Goal: Browse casually: Explore the website without a specific task or goal

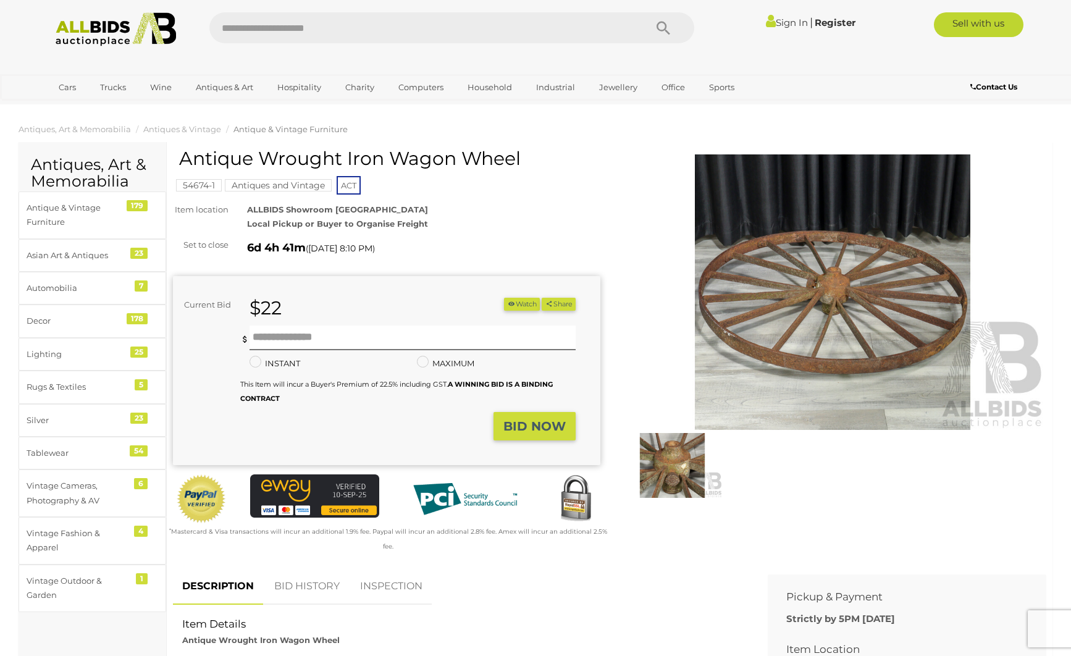
click at [88, 23] on img at bounding box center [116, 29] width 134 height 34
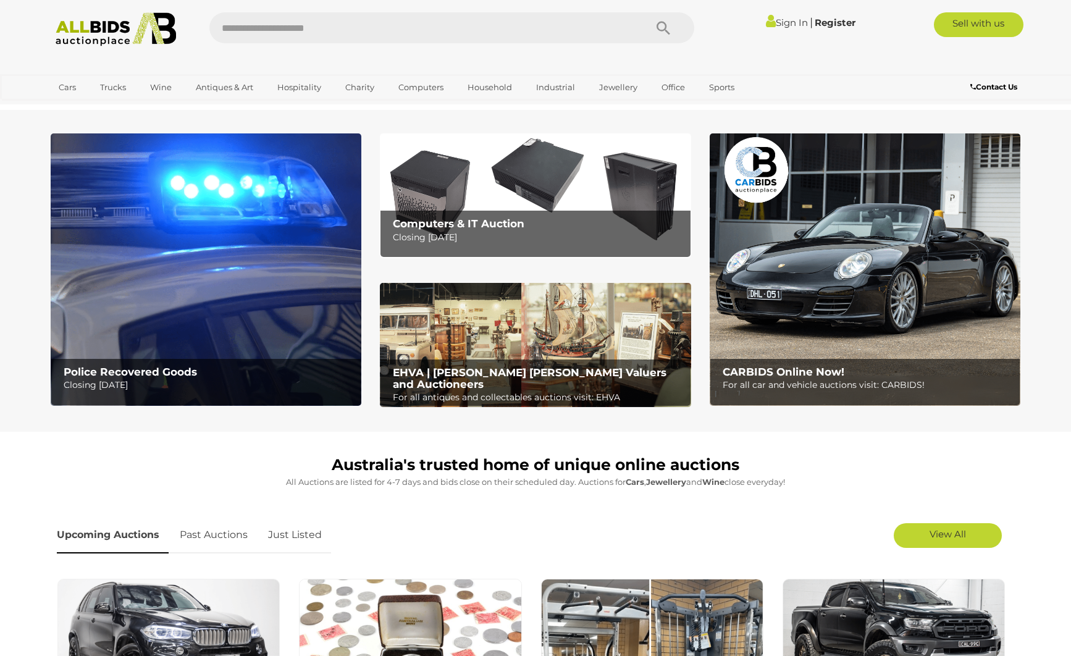
drag, startPoint x: 314, startPoint y: 538, endPoint x: 380, endPoint y: 536, distance: 66.1
click at [316, 537] on link "Just Listed" at bounding box center [295, 535] width 72 height 36
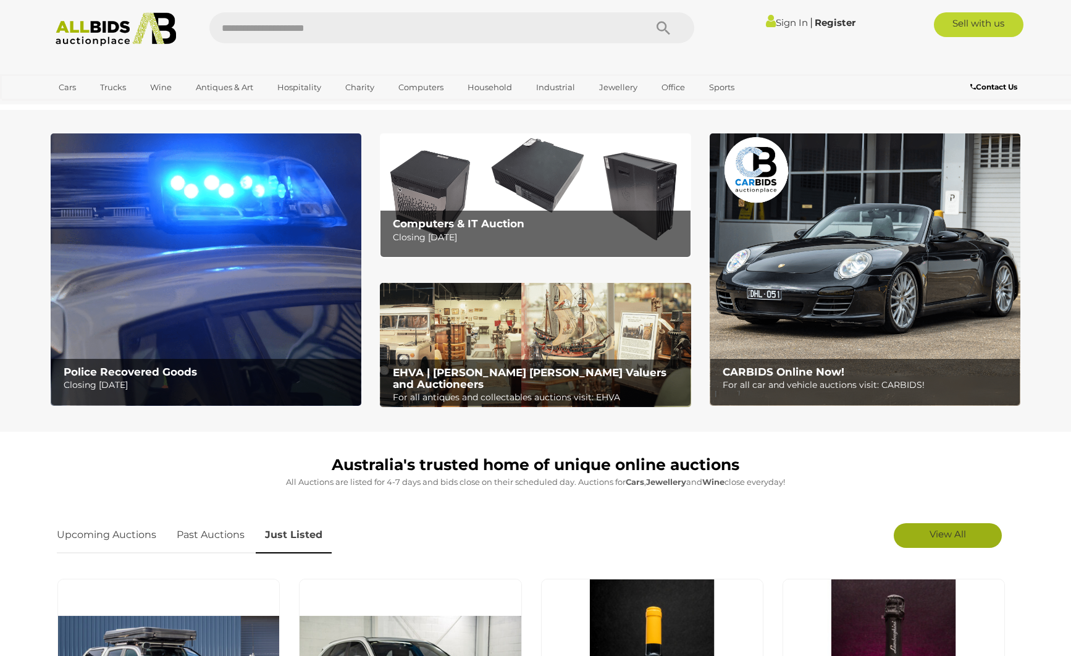
click at [955, 535] on span "View All" at bounding box center [947, 534] width 36 height 12
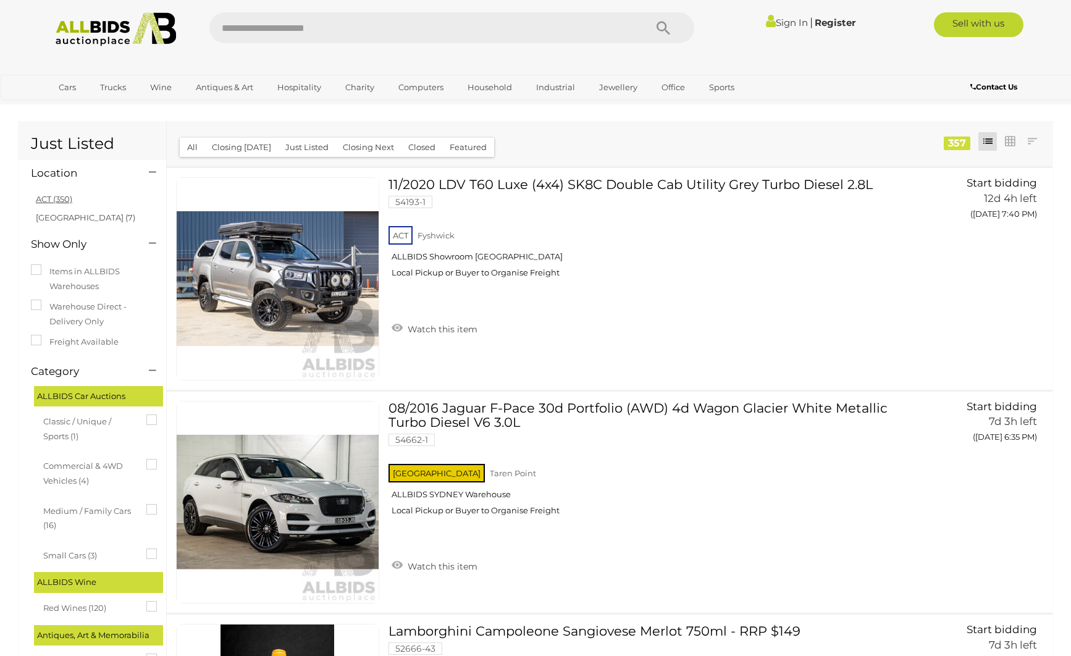
click at [65, 200] on link "ACT (350)" at bounding box center [54, 199] width 36 height 10
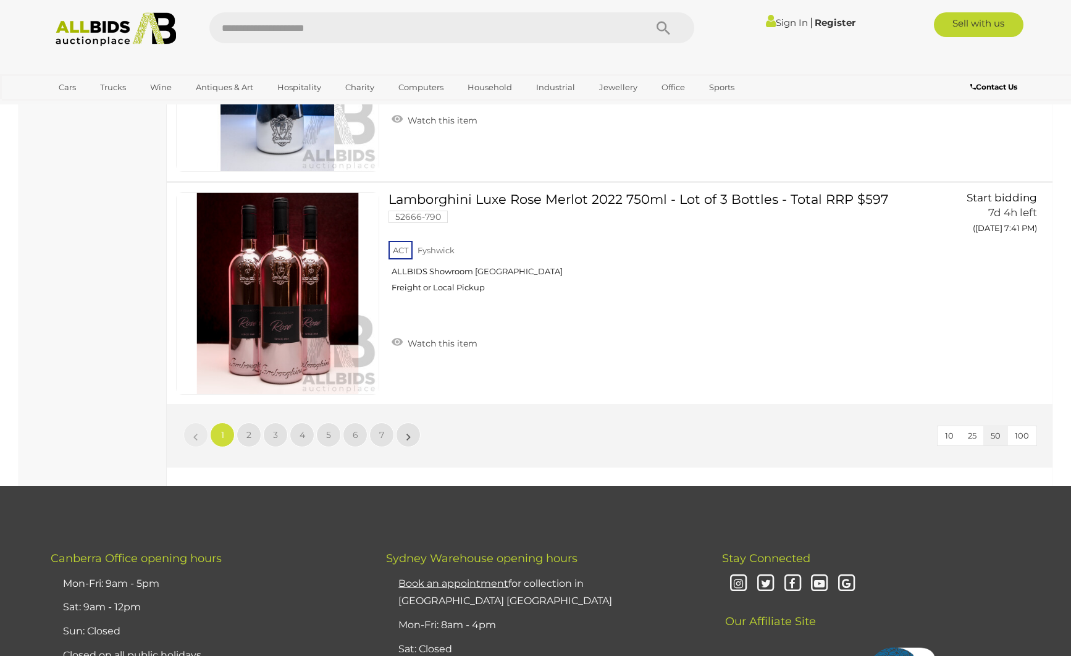
scroll to position [10933, 0]
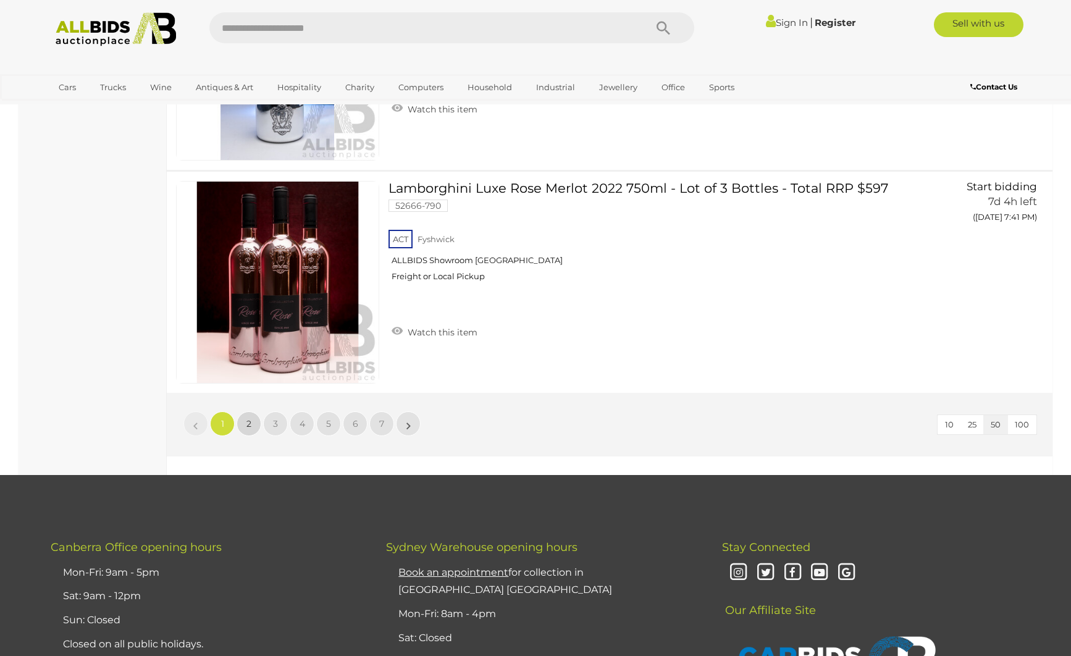
click at [253, 427] on link "2" at bounding box center [248, 423] width 25 height 25
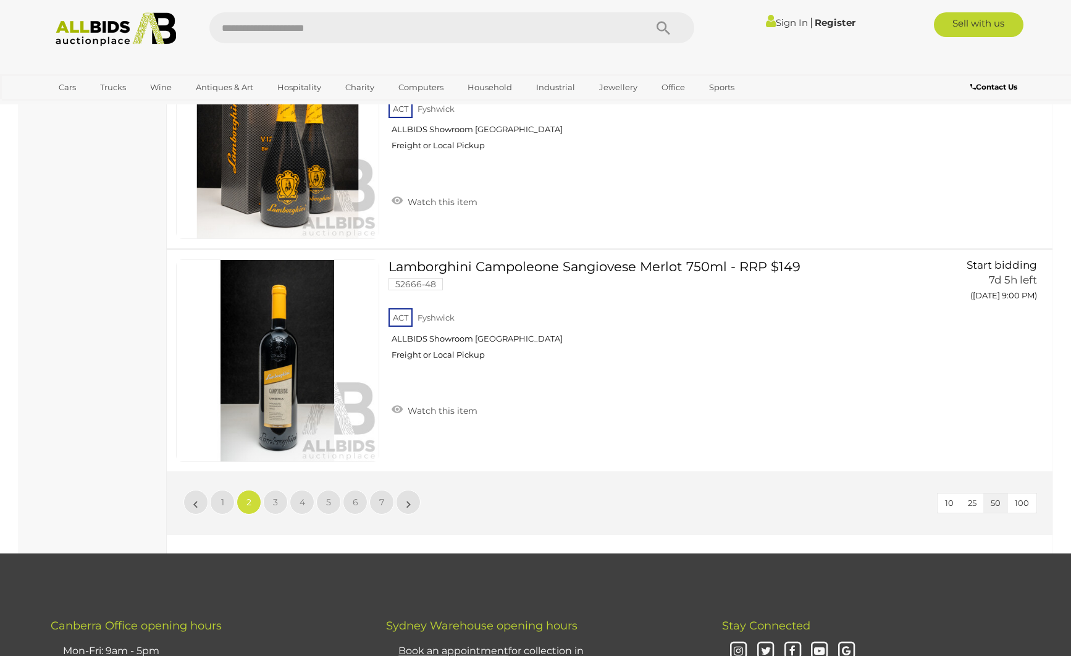
scroll to position [10911, 0]
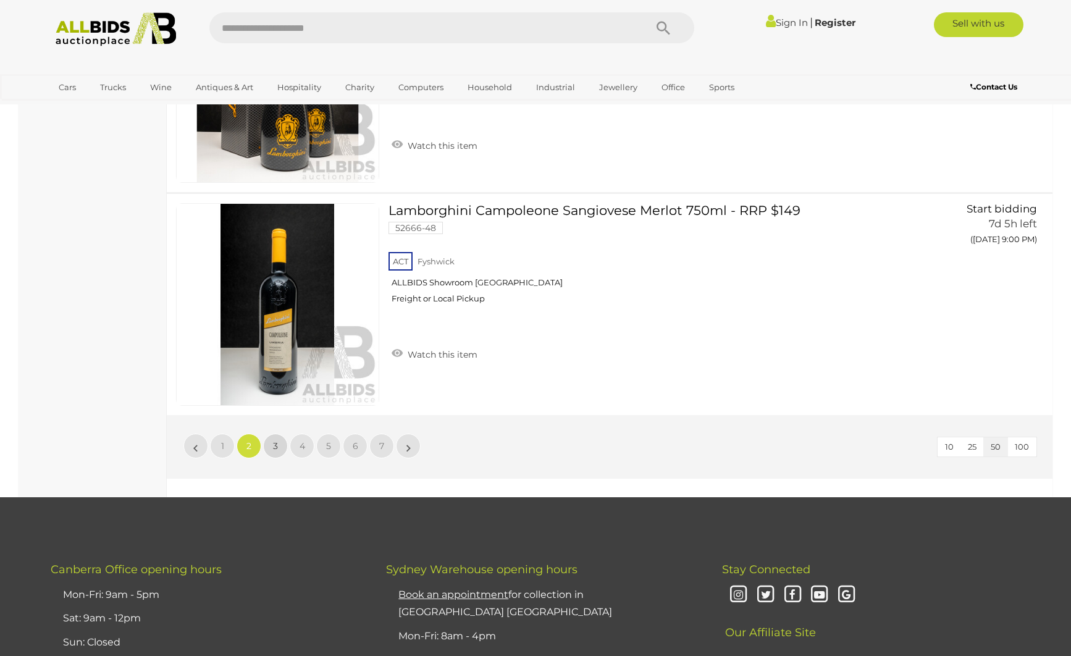
click at [274, 441] on span "3" at bounding box center [275, 445] width 5 height 11
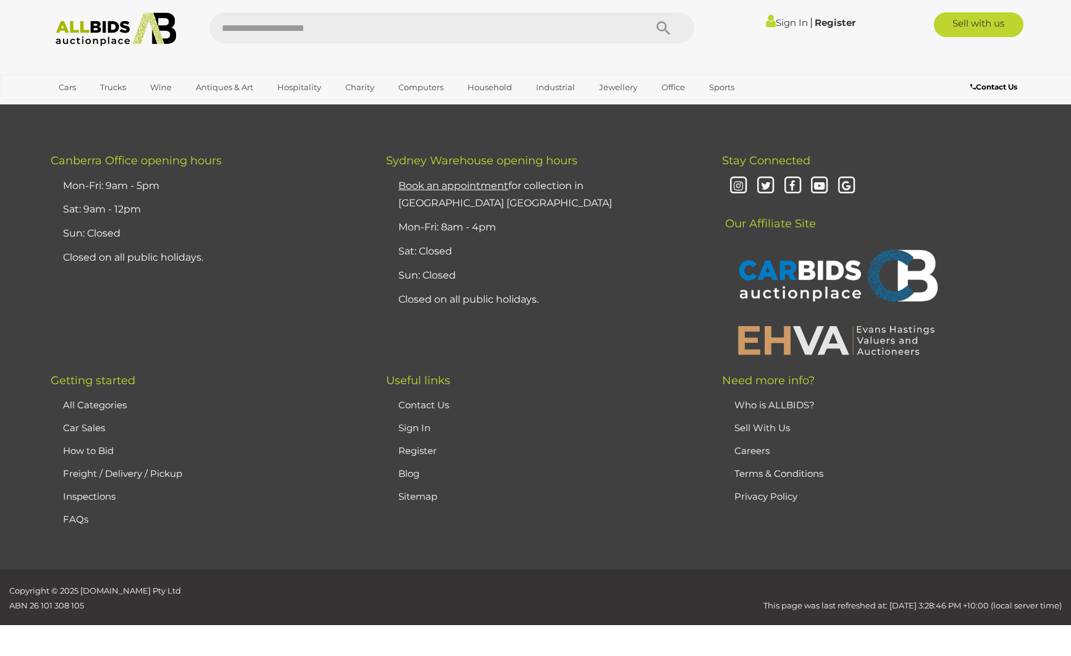
scroll to position [0, 0]
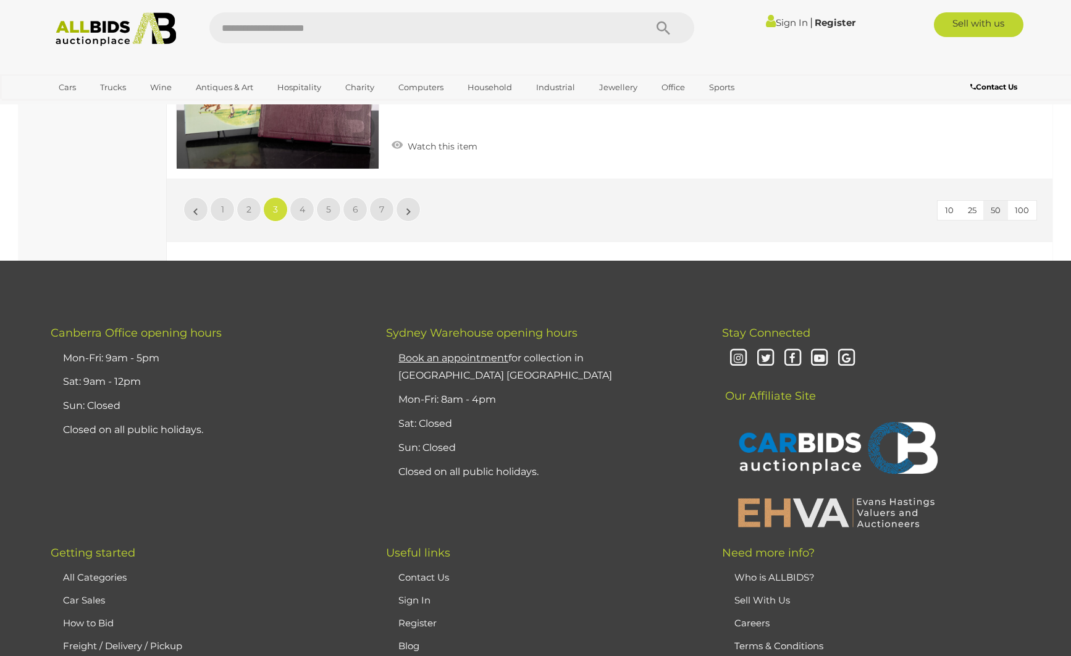
scroll to position [11159, 0]
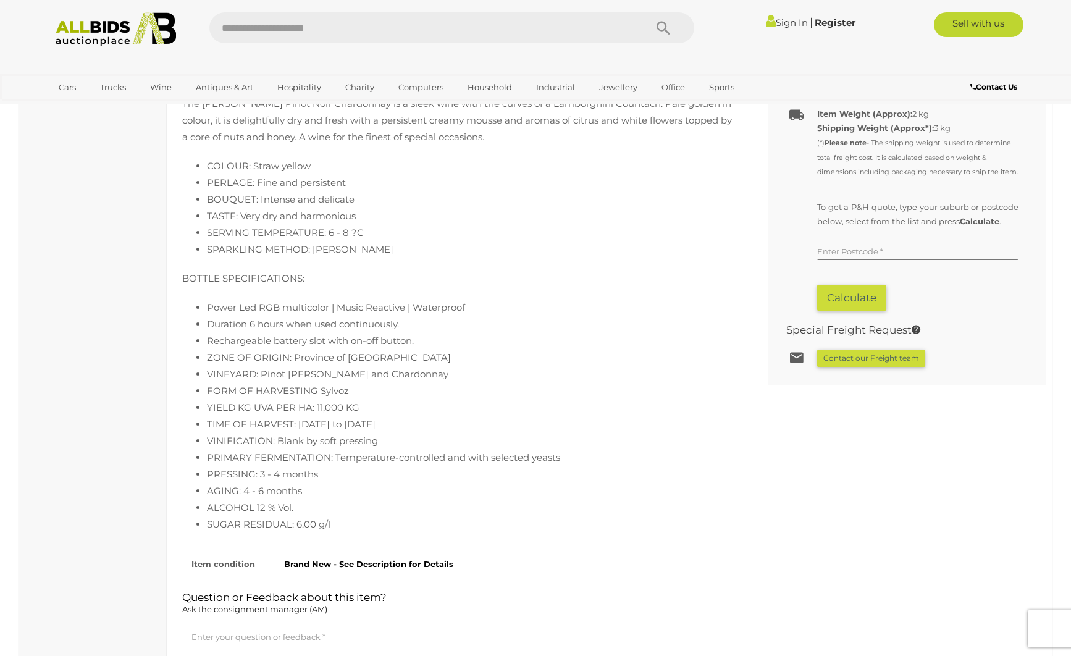
scroll to position [740, 0]
